Goal: Transaction & Acquisition: Purchase product/service

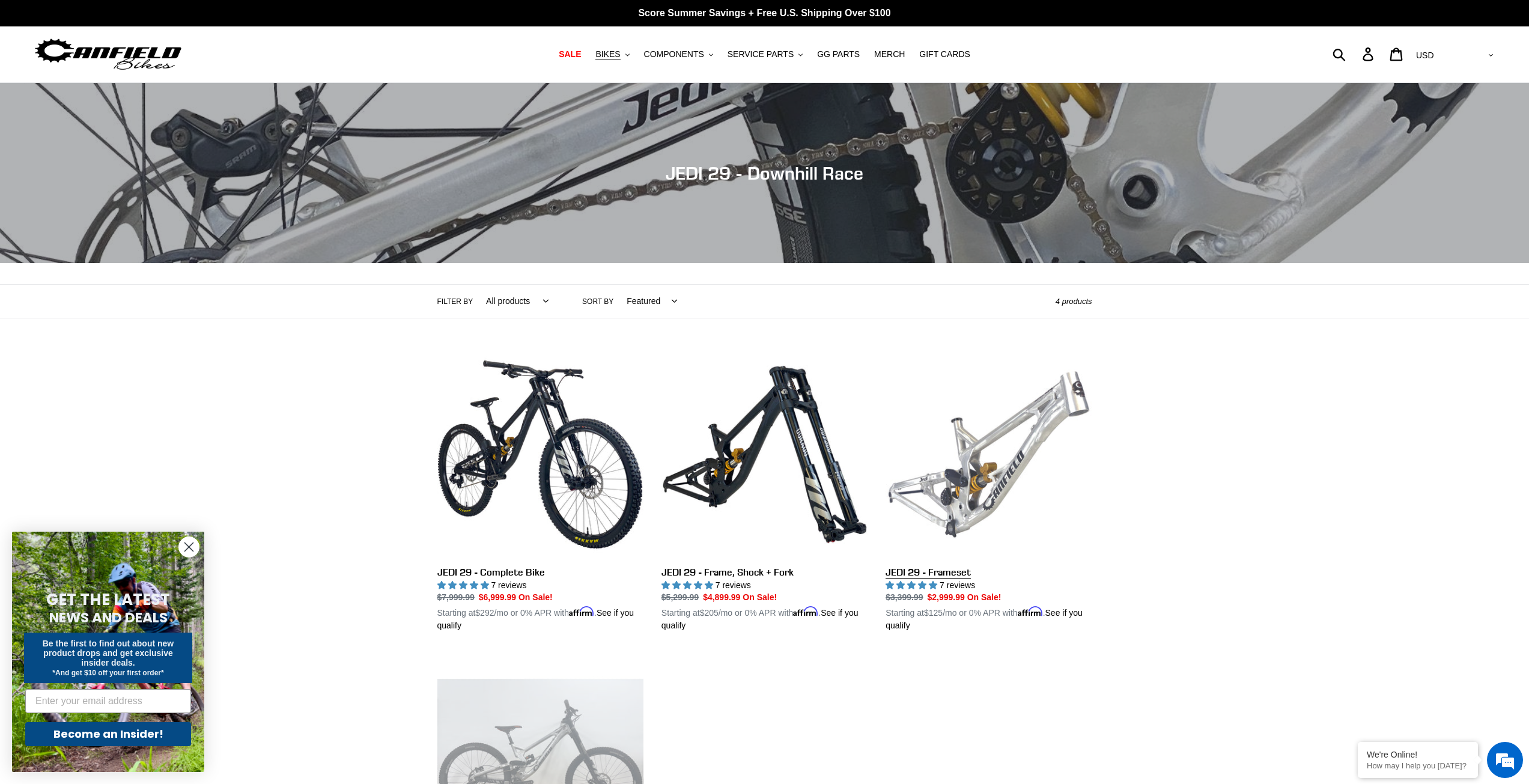
click at [976, 464] on link "JEDI 29 - Frameset" at bounding box center [988, 492] width 206 height 281
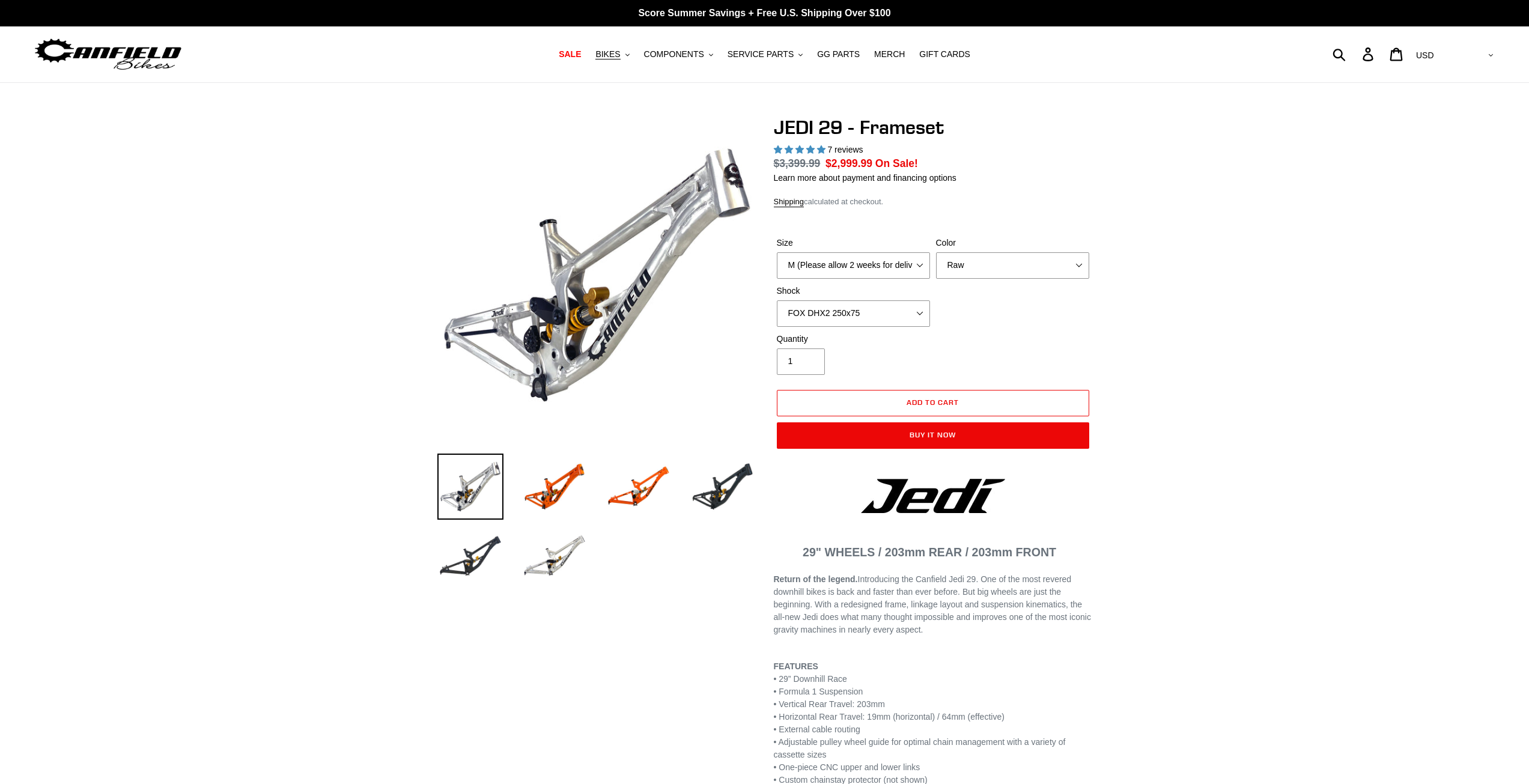
select select "highest-rating"
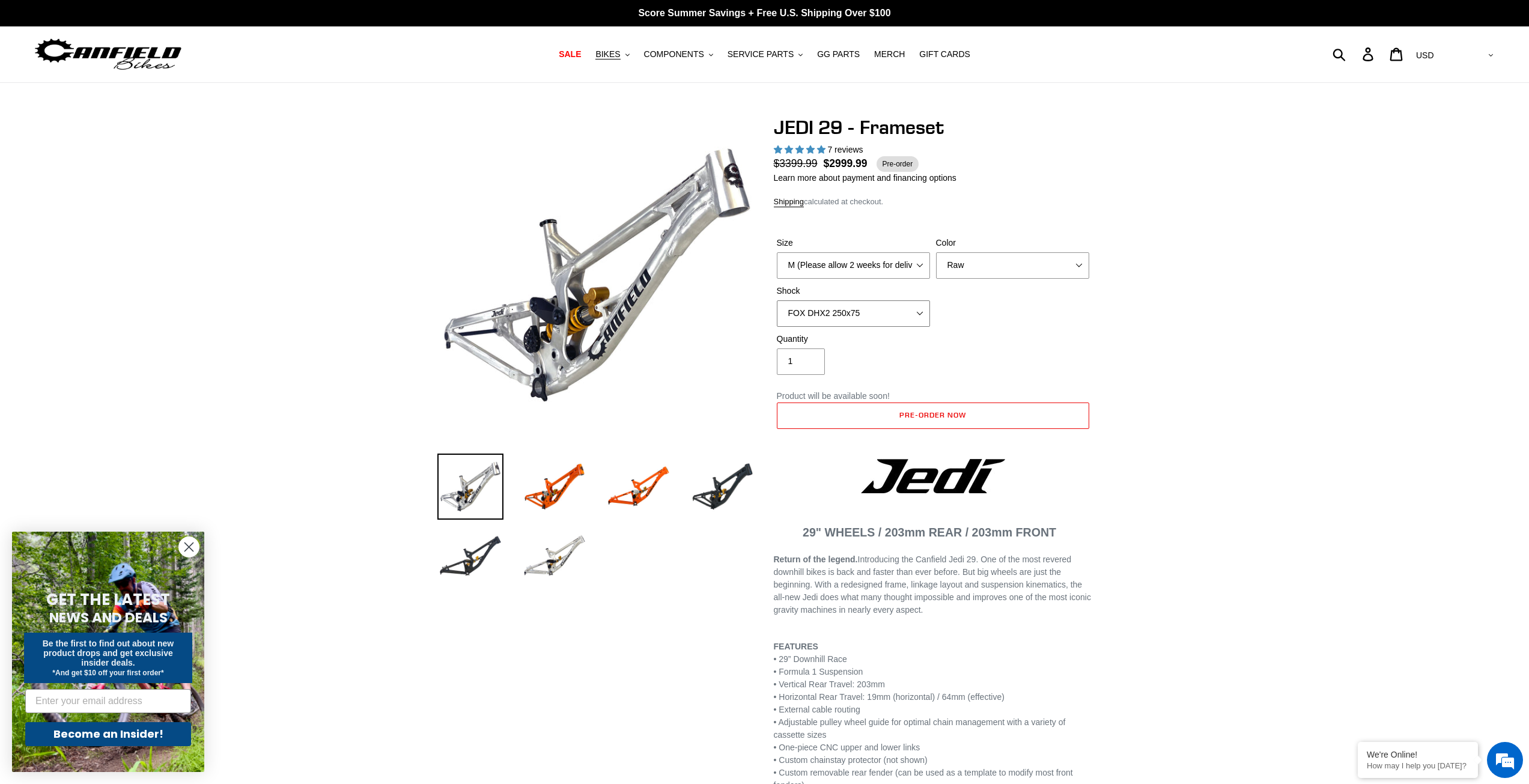
click at [876, 315] on select "No Shock FOX DHX2 250x75 RockShox Vivid Ultimate DH 250x75 EXT e-Storia LOX V3" at bounding box center [853, 313] width 153 height 26
click at [716, 479] on img at bounding box center [723, 486] width 66 height 66
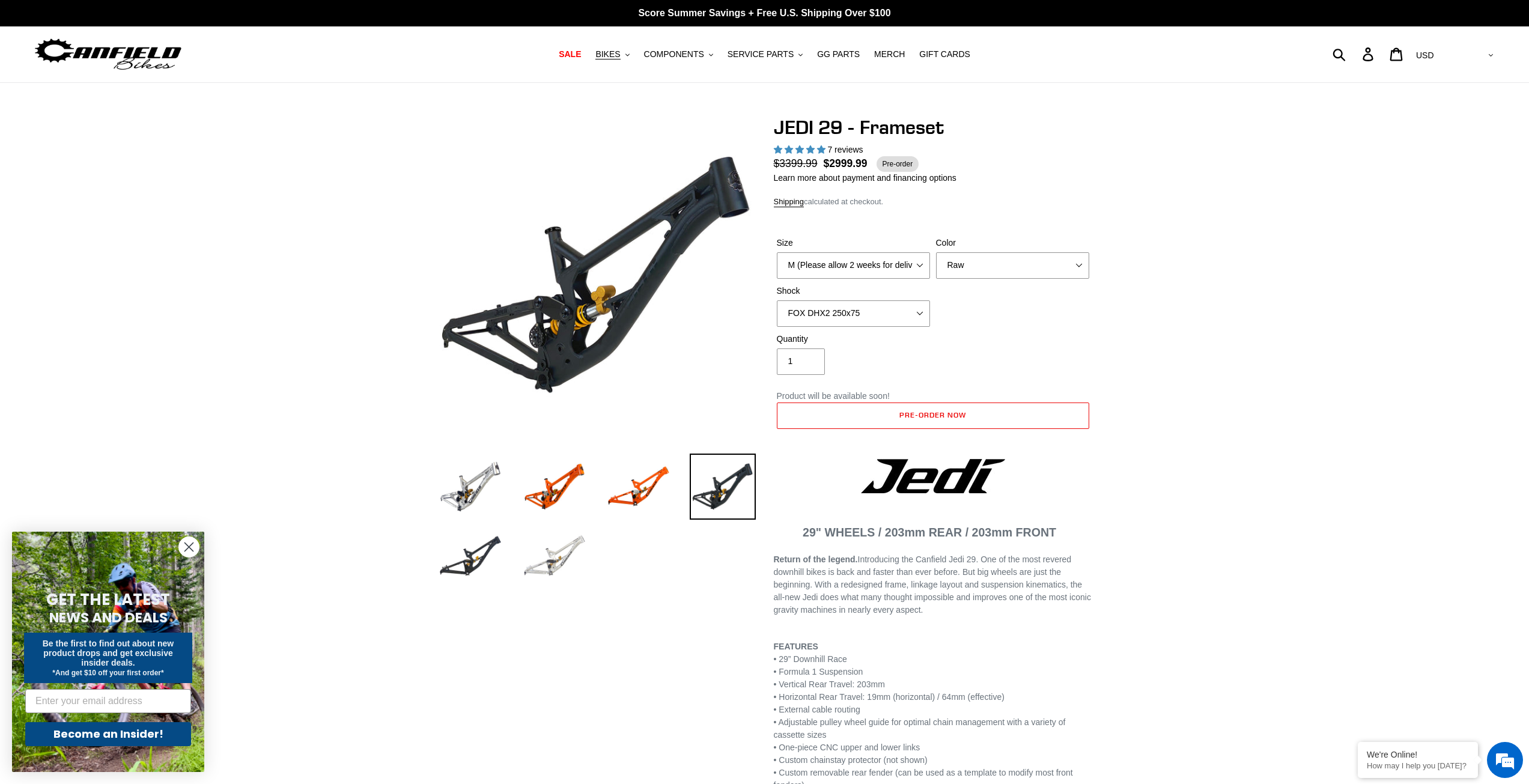
click at [550, 564] on img at bounding box center [554, 556] width 66 height 66
